Goal: Task Accomplishment & Management: Use online tool/utility

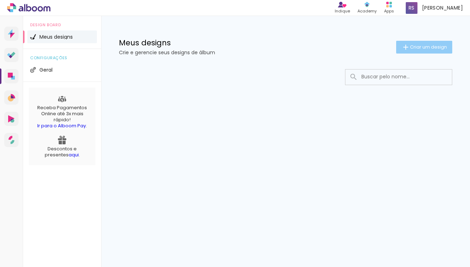
click at [434, 53] on paper-button "Criar um design" at bounding box center [424, 47] width 56 height 13
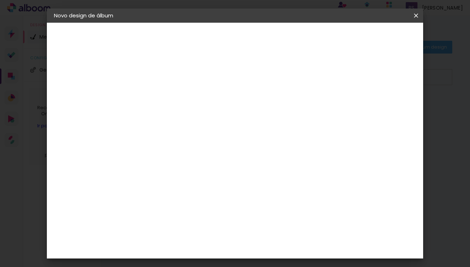
click at [170, 91] on input at bounding box center [170, 95] width 0 height 11
type input "teste"
type paper-input "teste"
click at [0, 0] on slot "Avançar" at bounding box center [0, 0] width 0 height 0
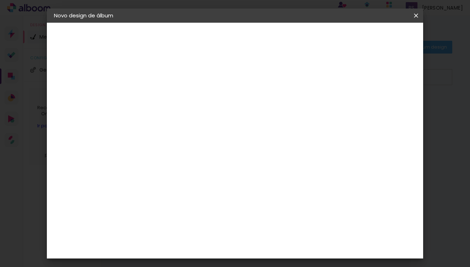
click at [191, 175] on div "Evidence" at bounding box center [177, 178] width 25 height 6
click at [303, 41] on paper-button "Avançar" at bounding box center [285, 38] width 35 height 12
click at [198, 118] on input "text" at bounding box center [184, 123] width 28 height 11
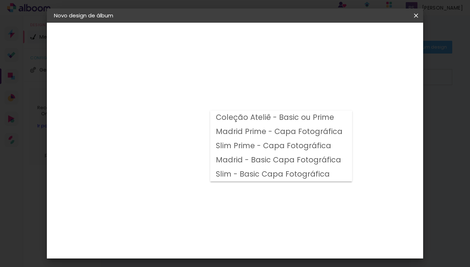
click at [0, 0] on slot "Madrid - Basic Capa Fotográfica" at bounding box center [0, 0] width 0 height 0
type input "Madrid - Basic Capa Fotográfica"
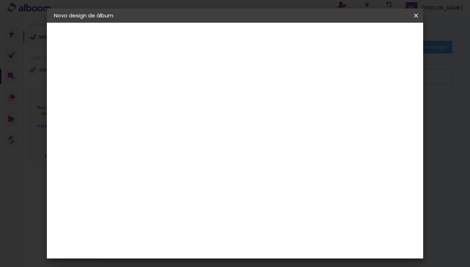
click at [244, 202] on span "20 × 25 cm" at bounding box center [231, 211] width 26 height 19
click at [296, 45] on header "Modelo Escolha o modelo do álbum. Voltar Avançar" at bounding box center [217, 44] width 157 height 42
click at [286, 42] on paper-button "Avançar" at bounding box center [268, 38] width 35 height 12
click at [371, 37] on span "Iniciar design" at bounding box center [355, 37] width 32 height 5
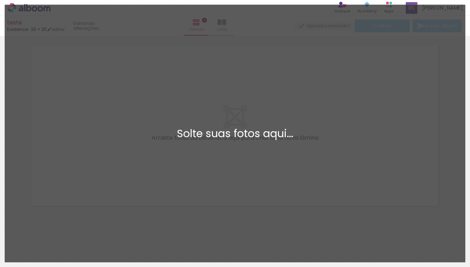
scroll to position [9, 0]
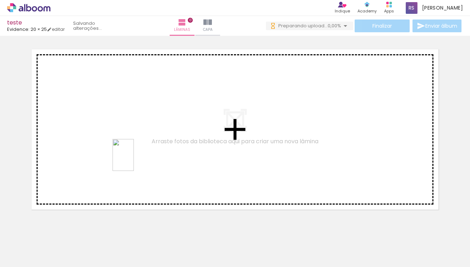
drag, startPoint x: 193, startPoint y: 233, endPoint x: 134, endPoint y: 160, distance: 93.3
click at [134, 160] on quentale-workspace at bounding box center [235, 133] width 470 height 267
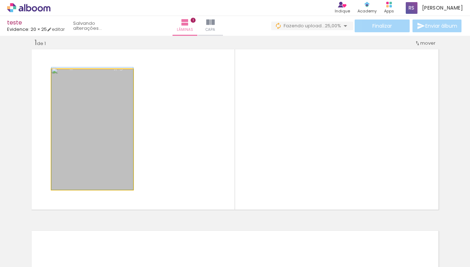
drag, startPoint x: 115, startPoint y: 147, endPoint x: 109, endPoint y: 128, distance: 20.2
drag, startPoint x: 127, startPoint y: 181, endPoint x: 134, endPoint y: 192, distance: 12.9
click at [134, 192] on quentale-layouter at bounding box center [235, 130] width 410 height 164
drag, startPoint x: 127, startPoint y: 182, endPoint x: 125, endPoint y: 175, distance: 7.2
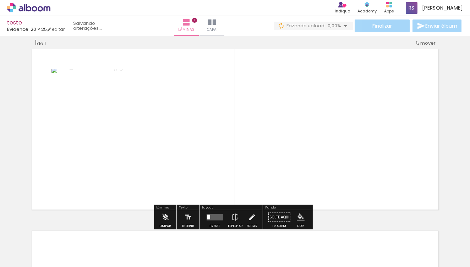
click at [208, 217] on div at bounding box center [208, 217] width 3 height 5
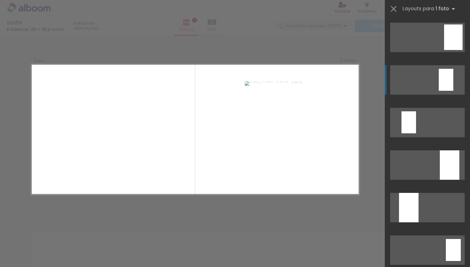
scroll to position [118, 0]
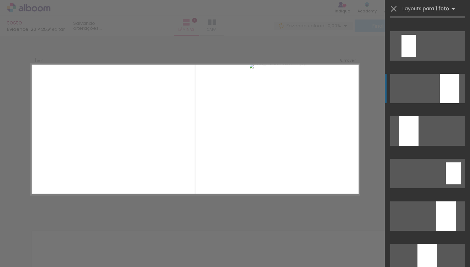
click at [446, 89] on div at bounding box center [450, 88] width 20 height 29
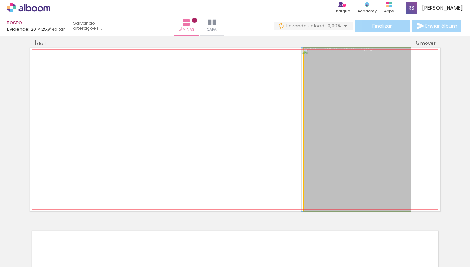
drag, startPoint x: 388, startPoint y: 106, endPoint x: 372, endPoint y: 108, distance: 16.7
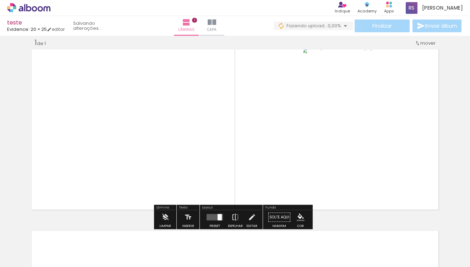
click at [269, 217] on paper-button "Solte aqui Imagem" at bounding box center [280, 219] width 26 height 18
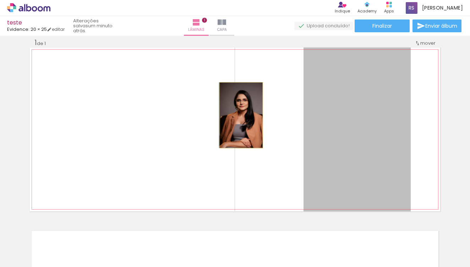
drag, startPoint x: 325, startPoint y: 113, endPoint x: 239, endPoint y: 115, distance: 86.3
click at [239, 115] on quentale-layouter at bounding box center [235, 130] width 410 height 164
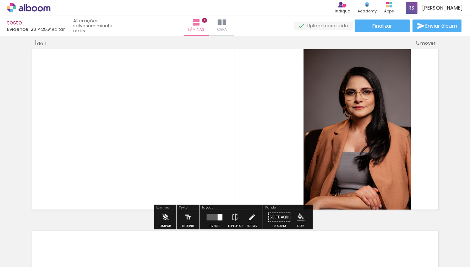
click at [372, 60] on div "Largura Cor" at bounding box center [376, 55] width 13 height 11
click at [0, 0] on slot "P&B" at bounding box center [0, 0] width 0 height 0
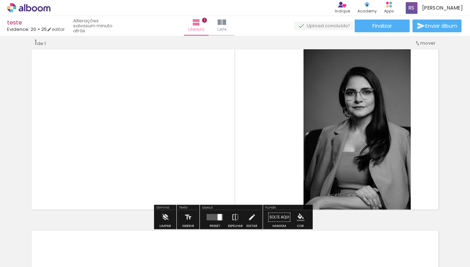
click at [0, 0] on slot "P&B" at bounding box center [0, 0] width 0 height 0
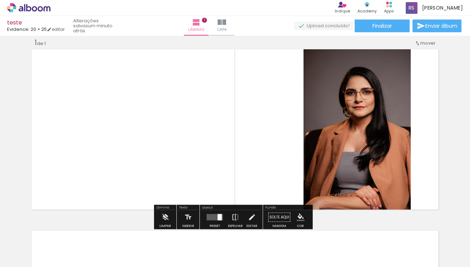
click at [0, 0] on slot "P&B" at bounding box center [0, 0] width 0 height 0
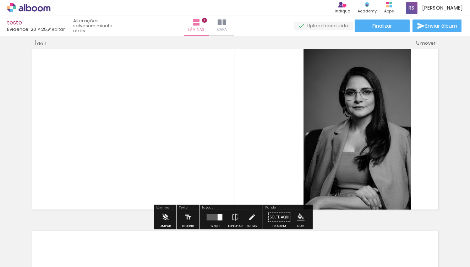
click at [0, 0] on slot "P&B" at bounding box center [0, 0] width 0 height 0
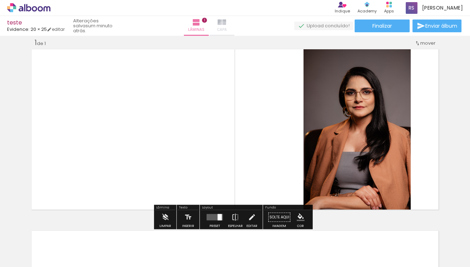
click at [227, 28] on span "Capa" at bounding box center [222, 30] width 10 height 6
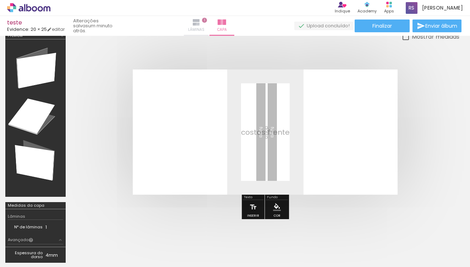
click at [201, 24] on iron-icon at bounding box center [196, 22] width 9 height 9
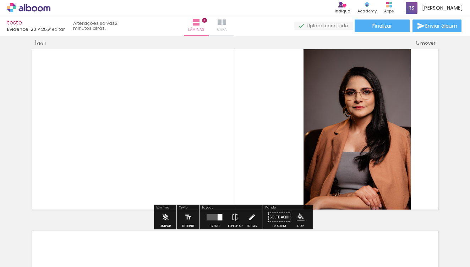
click at [234, 20] on paper-button "Capa" at bounding box center [221, 26] width 25 height 20
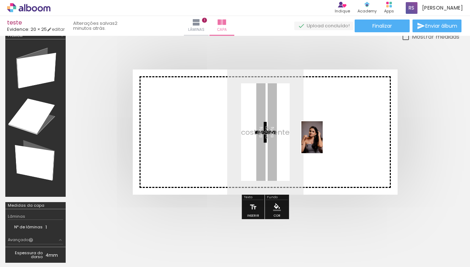
drag, startPoint x: 119, startPoint y: 243, endPoint x: 323, endPoint y: 143, distance: 227.3
click at [323, 143] on quentale-workspace at bounding box center [235, 133] width 470 height 267
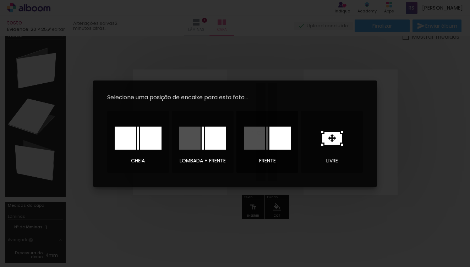
click at [281, 143] on div at bounding box center [279, 138] width 21 height 23
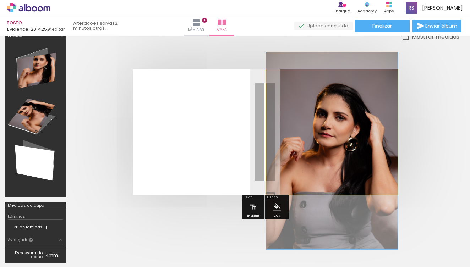
drag, startPoint x: 330, startPoint y: 140, endPoint x: 326, endPoint y: 159, distance: 19.6
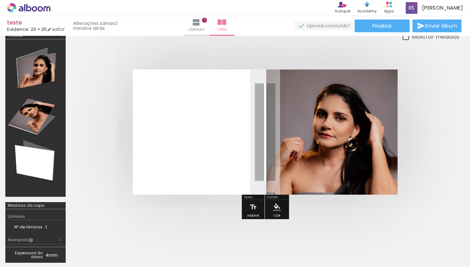
click at [426, 128] on quentale-cover at bounding box center [265, 132] width 332 height 125
click at [235, 147] on quentale-layouter at bounding box center [265, 132] width 265 height 125
click at [224, 62] on div at bounding box center [265, 132] width 388 height 182
click at [214, 126] on quentale-layouter at bounding box center [265, 132] width 265 height 125
click at [249, 203] on iron-icon at bounding box center [253, 207] width 8 height 14
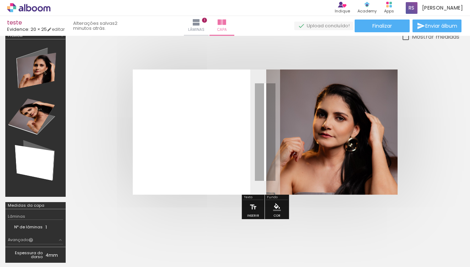
click at [230, 50] on div at bounding box center [265, 132] width 388 height 182
click at [204, 28] on span "Lâminas" at bounding box center [196, 30] width 16 height 6
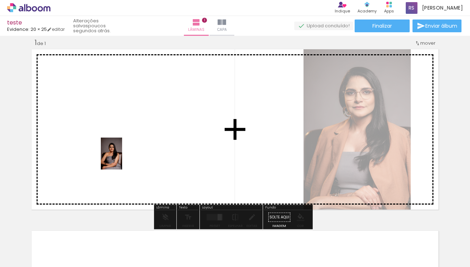
drag, startPoint x: 151, startPoint y: 251, endPoint x: 122, endPoint y: 159, distance: 96.8
click at [122, 159] on quentale-workspace at bounding box center [235, 133] width 470 height 267
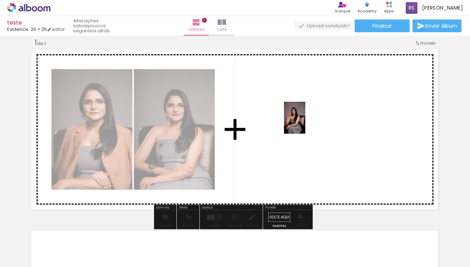
drag, startPoint x: 77, startPoint y: 242, endPoint x: 305, endPoint y: 123, distance: 256.9
click at [305, 123] on quentale-workspace at bounding box center [235, 133] width 470 height 267
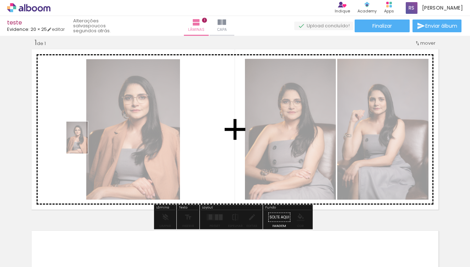
drag, startPoint x: 197, startPoint y: 251, endPoint x: 88, endPoint y: 143, distance: 153.9
click at [88, 143] on quentale-workspace at bounding box center [235, 133] width 470 height 267
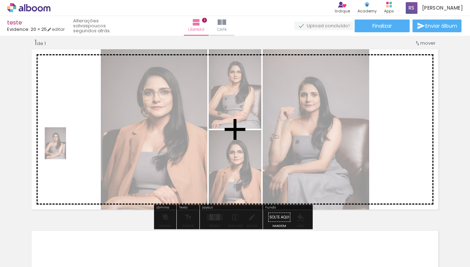
drag, startPoint x: 145, startPoint y: 229, endPoint x: 66, endPoint y: 149, distance: 112.5
click at [66, 149] on quentale-workspace at bounding box center [235, 133] width 470 height 267
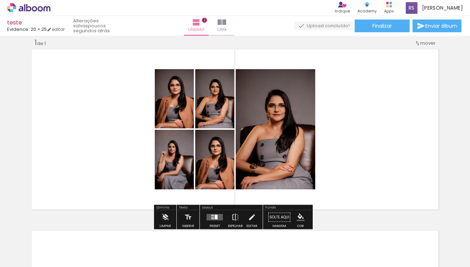
click at [208, 215] on quentale-layouter at bounding box center [215, 217] width 16 height 6
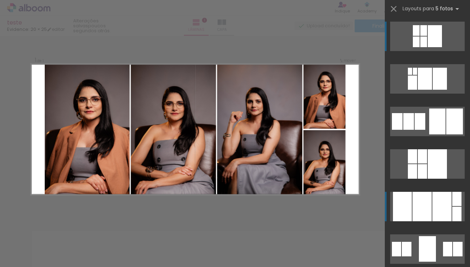
click at [421, 205] on div at bounding box center [421, 206] width 19 height 29
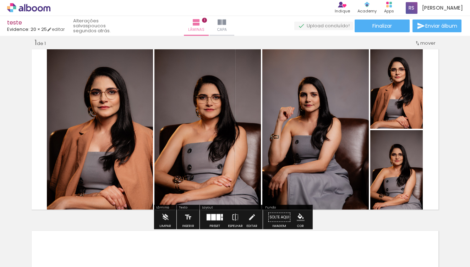
click at [30, 131] on quentale-layouter at bounding box center [235, 130] width 410 height 164
click at [44, 97] on quentale-layouter at bounding box center [235, 130] width 410 height 164
click at [49, 99] on quentale-photo at bounding box center [100, 130] width 106 height 164
click at [23, 88] on div "Inserir lâmina 1 de 1" at bounding box center [235, 211] width 470 height 364
